Goal: Check status: Check status

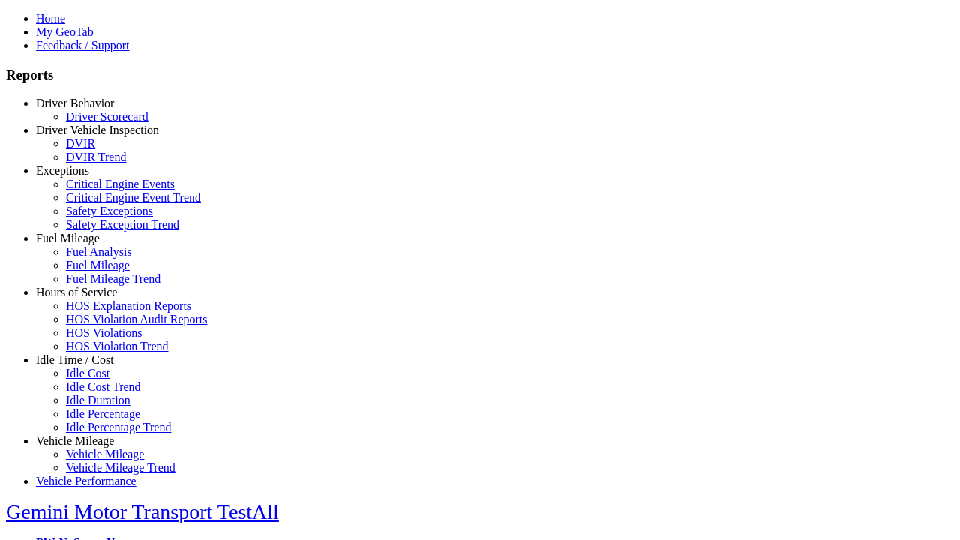
click at [86, 177] on link "Exceptions" at bounding box center [62, 170] width 53 height 13
click at [98, 191] on link "Critical Engine Events" at bounding box center [120, 184] width 109 height 13
type input "**********"
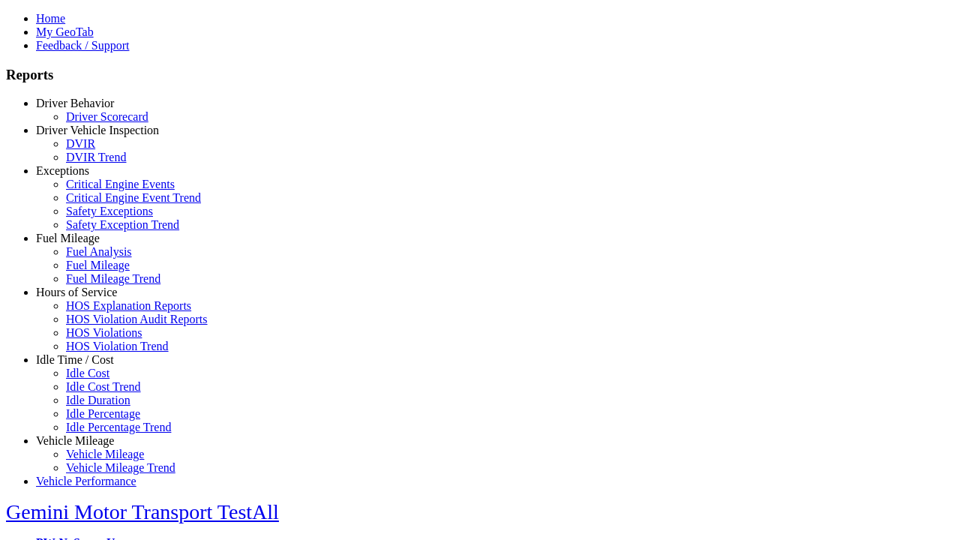
type input "**********"
